Goal: Check status

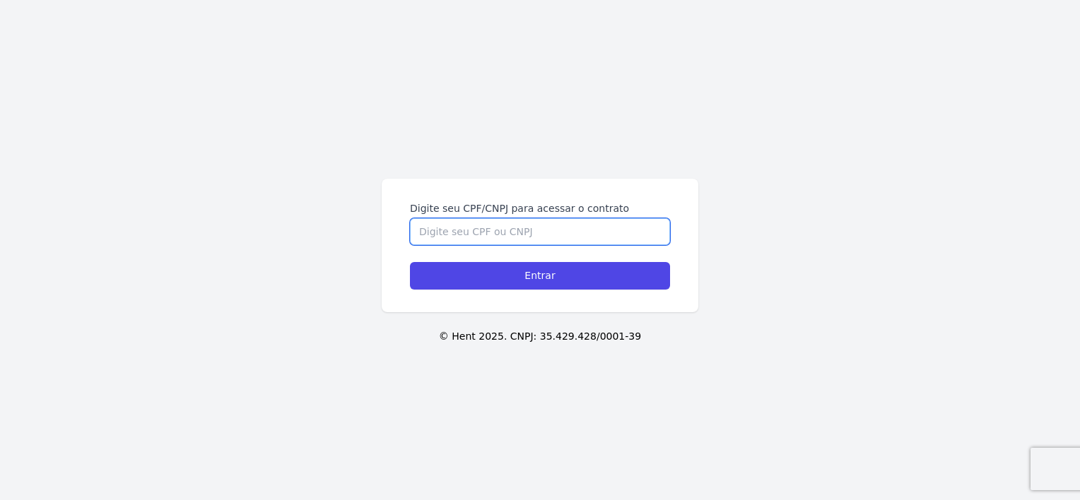
click at [488, 237] on input "Digite seu CPF/CNPJ para acessar o contrato" at bounding box center [540, 231] width 260 height 27
type input "42033592871"
click at [410, 262] on input "Entrar" at bounding box center [540, 276] width 260 height 28
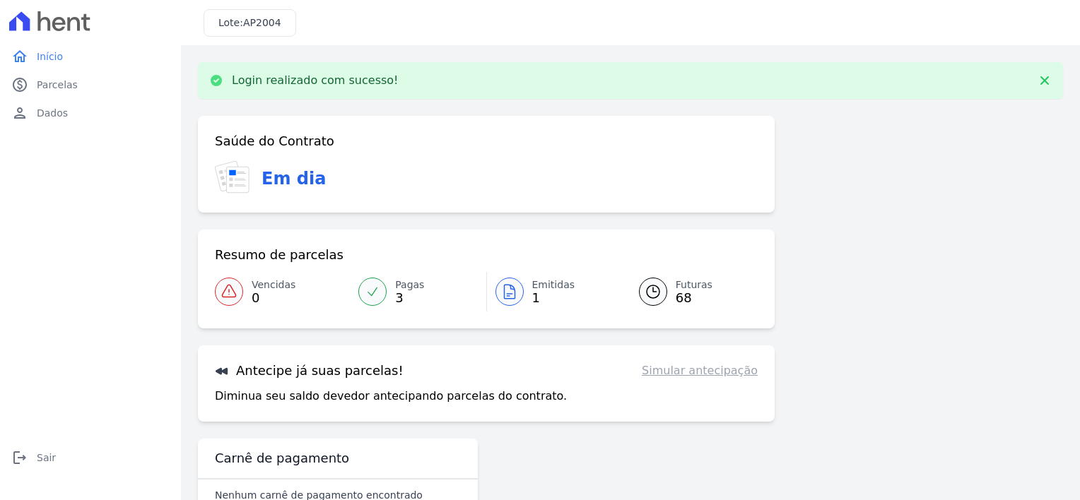
click at [532, 287] on span "Emitidas" at bounding box center [553, 285] width 43 height 15
